Goal: Obtain resource: Obtain resource

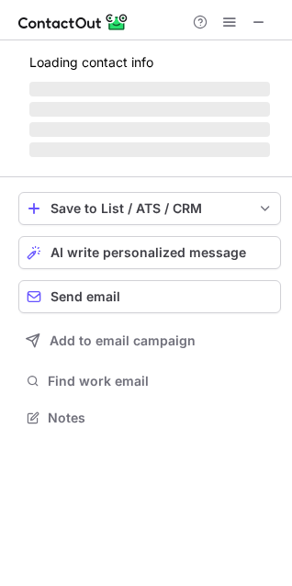
scroll to position [446, 292]
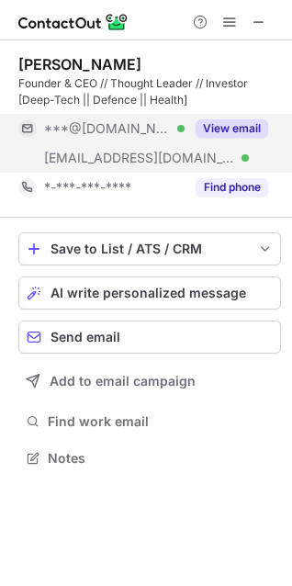
click at [241, 132] on button "View email" at bounding box center [232, 128] width 73 height 18
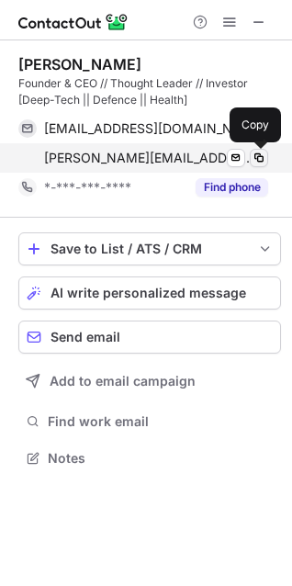
click at [254, 158] on span at bounding box center [259, 158] width 15 height 15
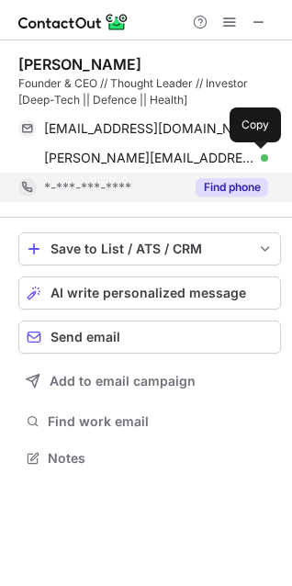
click at [238, 187] on button "Find phone" at bounding box center [232, 187] width 73 height 18
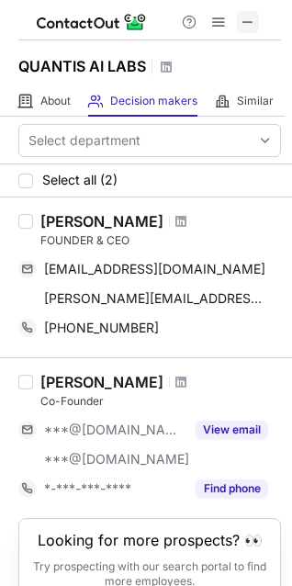
click at [242, 18] on span at bounding box center [248, 22] width 15 height 15
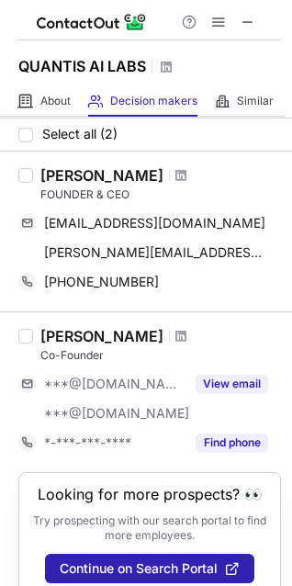
scroll to position [89, 0]
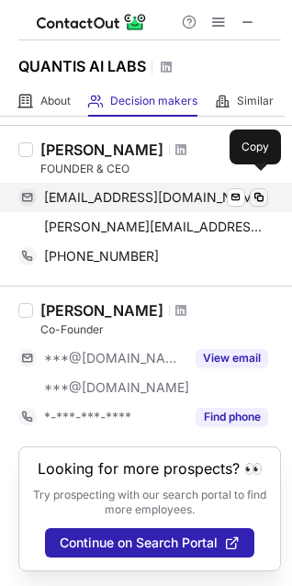
click at [255, 190] on span at bounding box center [259, 197] width 15 height 15
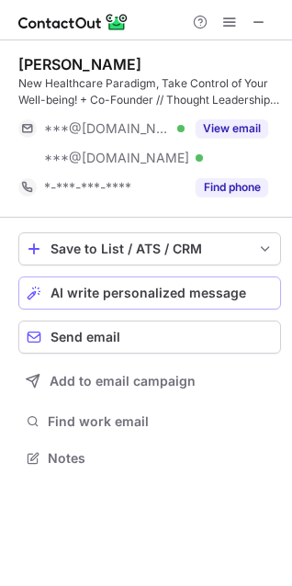
scroll to position [446, 292]
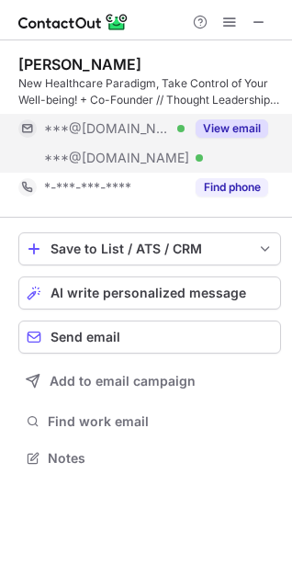
click at [216, 130] on button "View email" at bounding box center [232, 128] width 73 height 18
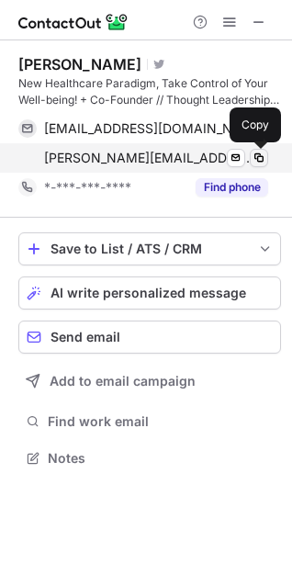
click at [263, 164] on span at bounding box center [259, 158] width 15 height 15
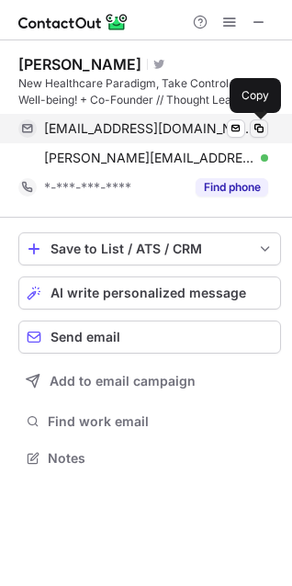
click at [256, 132] on span at bounding box center [259, 128] width 15 height 15
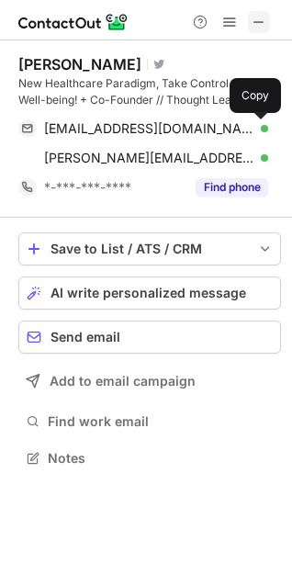
click at [263, 28] on span at bounding box center [259, 22] width 15 height 15
